Goal: Transaction & Acquisition: Purchase product/service

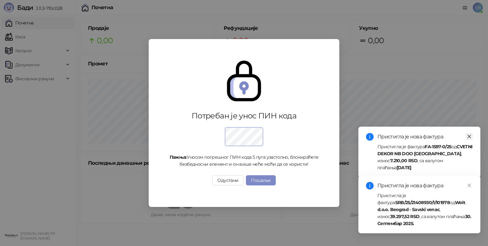
click at [469, 136] on icon "close" at bounding box center [468, 136] width 3 height 3
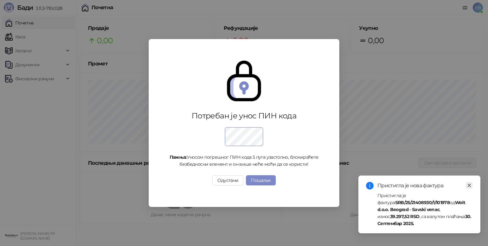
click at [469, 188] on icon "close" at bounding box center [469, 185] width 4 height 4
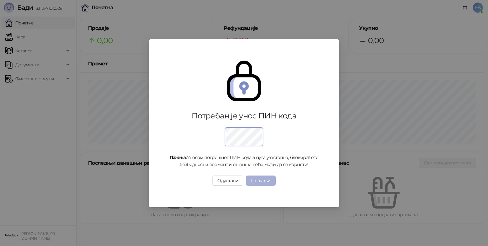
click at [260, 178] on button "Пошаљи" at bounding box center [261, 181] width 30 height 10
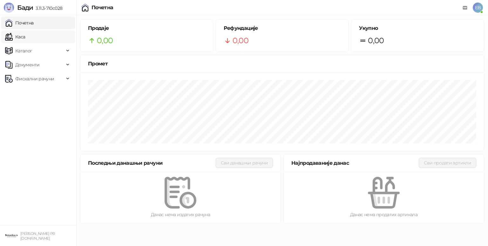
click at [25, 38] on link "Каса" at bounding box center [15, 36] width 20 height 13
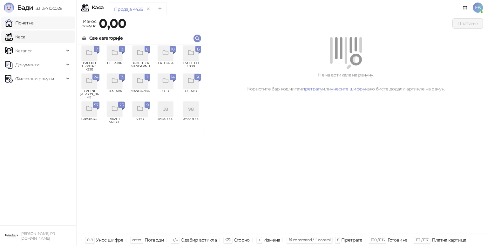
click at [33, 24] on link "Почетна" at bounding box center [19, 23] width 29 height 13
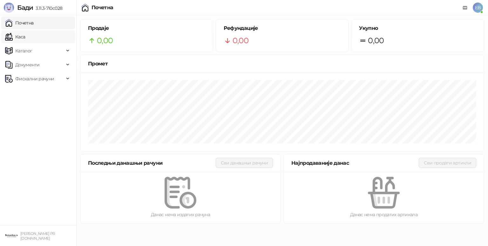
click at [25, 38] on link "Каса" at bounding box center [15, 36] width 20 height 13
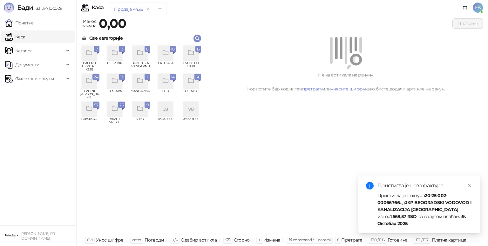
click at [85, 86] on div "grid" at bounding box center [89, 81] width 15 height 15
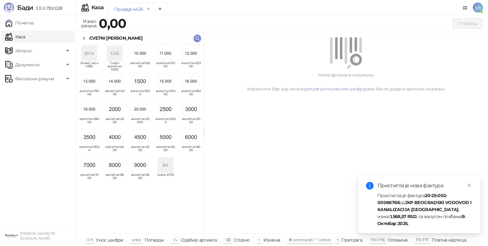
click at [92, 164] on img "grid" at bounding box center [89, 164] width 15 height 15
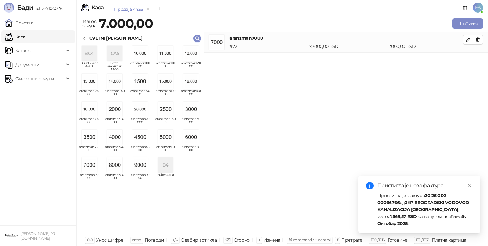
click at [87, 34] on div "CVETNI ARANZMANI" at bounding box center [139, 38] width 127 height 12
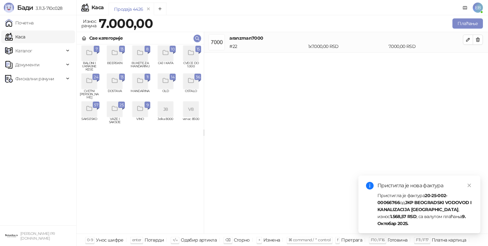
click at [193, 52] on icon "grid" at bounding box center [190, 52] width 7 height 7
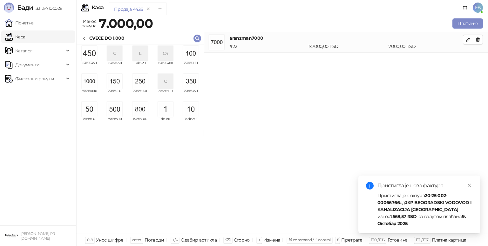
click at [138, 82] on img "grid" at bounding box center [139, 81] width 15 height 15
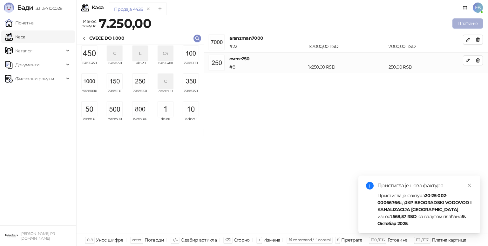
click at [459, 21] on button "Плаћање" at bounding box center [467, 23] width 30 height 10
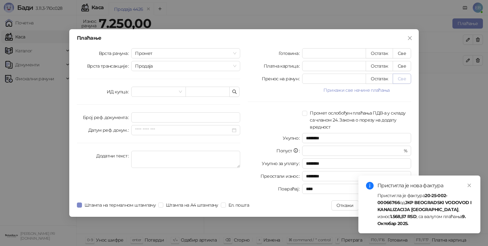
click at [404, 78] on button "Све" at bounding box center [401, 79] width 18 height 10
type input "****"
click at [470, 187] on icon "close" at bounding box center [469, 185] width 4 height 4
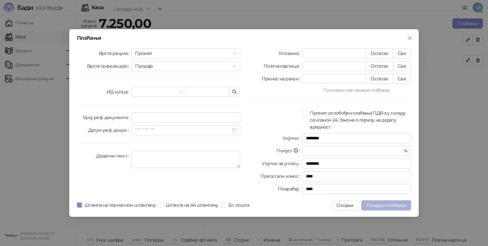
click at [390, 206] on span "Потврди плаћање" at bounding box center [386, 206] width 40 height 6
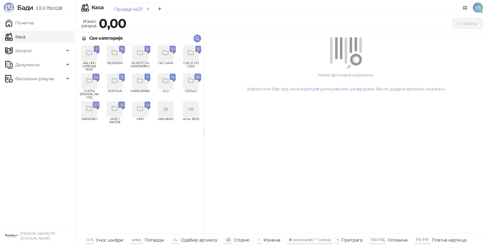
click at [194, 60] on div "grid" at bounding box center [190, 53] width 15 height 15
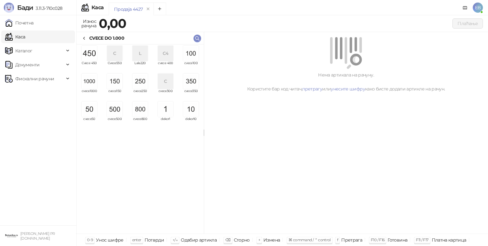
click at [138, 113] on img "grid" at bounding box center [139, 109] width 15 height 15
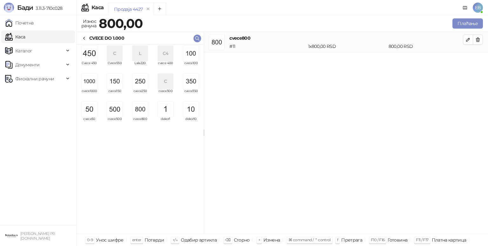
click at [92, 79] on img "grid" at bounding box center [89, 81] width 15 height 15
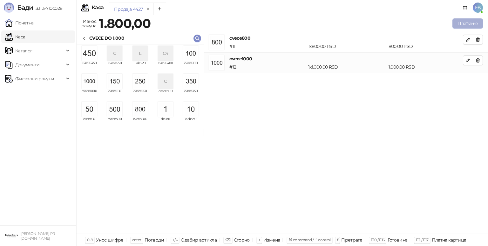
click at [462, 28] on button "Плаћање" at bounding box center [467, 23] width 30 height 10
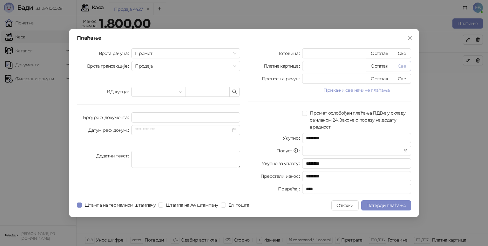
click at [406, 69] on button "Све" at bounding box center [401, 66] width 18 height 10
type input "****"
click at [395, 207] on span "Потврди плаћање" at bounding box center [386, 206] width 40 height 6
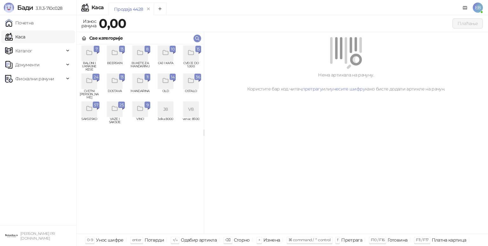
click at [190, 54] on icon "grid" at bounding box center [190, 52] width 7 height 7
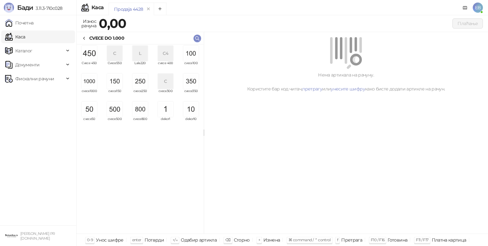
click at [92, 83] on img "grid" at bounding box center [89, 81] width 15 height 15
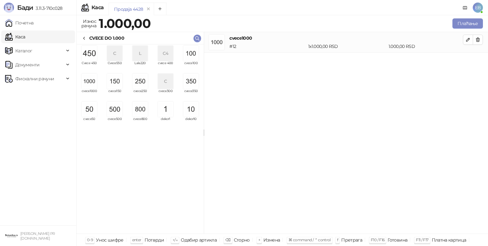
click at [90, 51] on img "grid" at bounding box center [89, 53] width 15 height 15
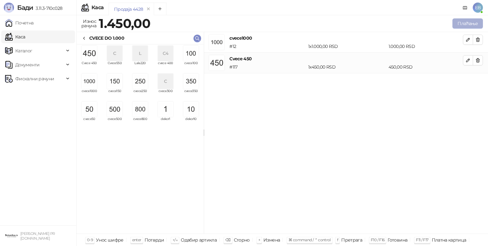
click at [461, 25] on button "Плаћање" at bounding box center [467, 23] width 30 height 10
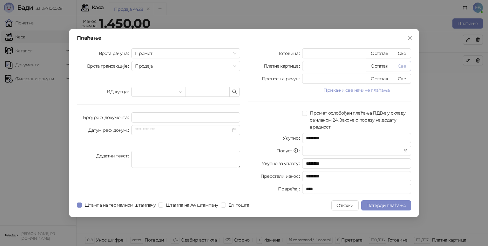
click at [405, 70] on button "Све" at bounding box center [401, 66] width 18 height 10
type input "****"
click at [398, 206] on span "Потврди плаћање" at bounding box center [386, 206] width 40 height 6
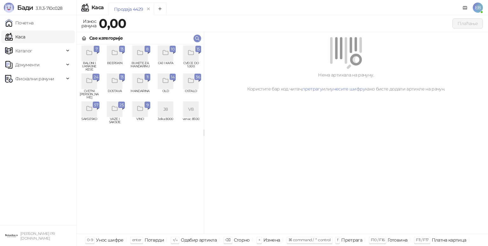
click at [91, 90] on span "CVETNI ARANZMANI" at bounding box center [89, 95] width 20 height 10
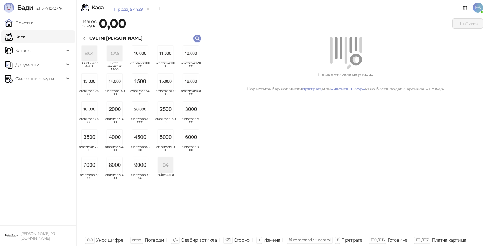
click at [93, 139] on img "grid" at bounding box center [89, 137] width 15 height 15
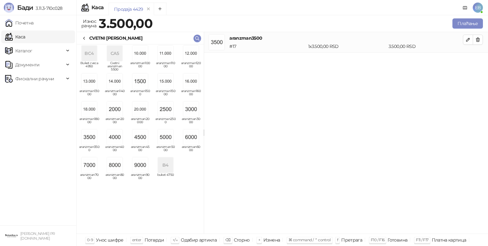
click at [91, 38] on div "CVETNI ARANZMANI" at bounding box center [115, 38] width 53 height 7
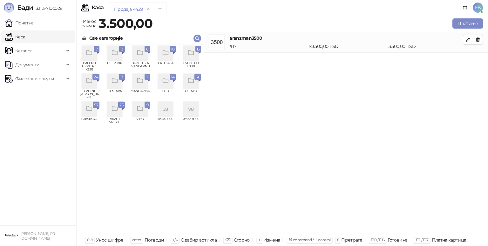
click at [196, 51] on div "15" at bounding box center [198, 49] width 6 height 6
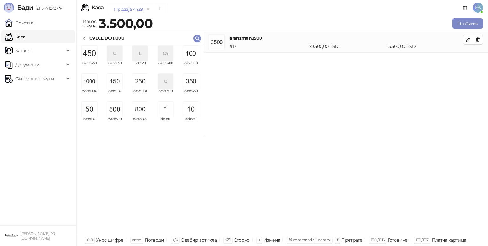
click at [142, 86] on img "grid" at bounding box center [139, 81] width 15 height 15
click at [84, 38] on icon at bounding box center [84, 38] width 5 height 5
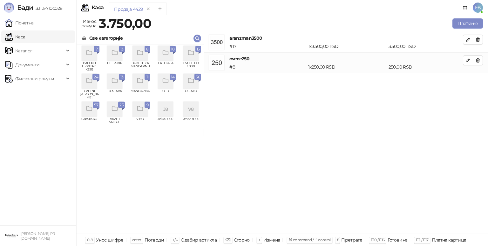
click at [96, 57] on div "grid" at bounding box center [89, 53] width 15 height 15
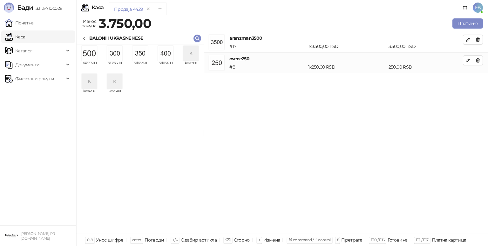
click at [138, 53] on img "grid" at bounding box center [139, 53] width 15 height 15
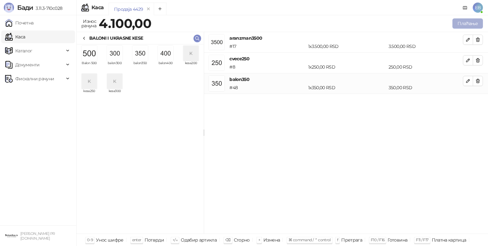
click at [465, 25] on button "Плаћање" at bounding box center [467, 23] width 30 height 10
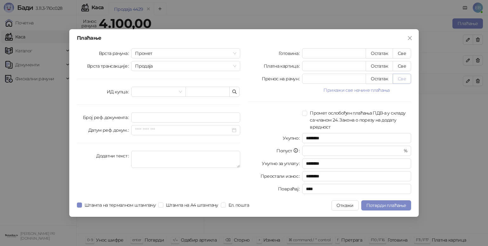
click at [400, 83] on button "Све" at bounding box center [401, 79] width 18 height 10
type input "****"
click at [394, 205] on span "Потврди плаћање" at bounding box center [386, 206] width 40 height 6
